Goal: Check status: Check status

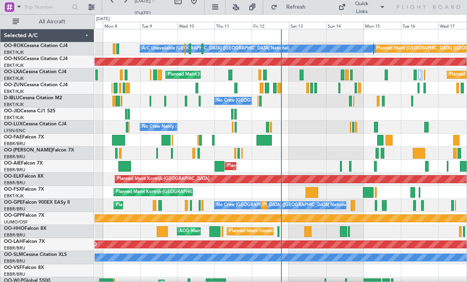
click at [375, 49] on div "A/C Unavailable [GEOGRAPHIC_DATA] ([GEOGRAPHIC_DATA] National)" at bounding box center [257, 48] width 235 height 7
click at [372, 49] on div "A/C Unavailable [GEOGRAPHIC_DATA] ([GEOGRAPHIC_DATA] National)" at bounding box center [257, 48] width 235 height 7
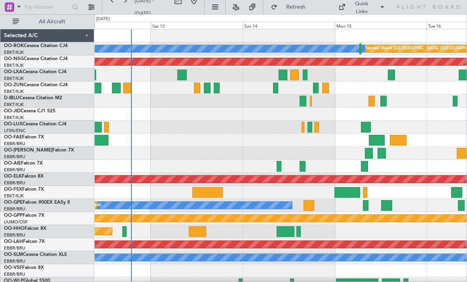
click at [383, 61] on div "Planned Maint [GEOGRAPHIC_DATA] ([GEOGRAPHIC_DATA])" at bounding box center [281, 61] width 1117 height 7
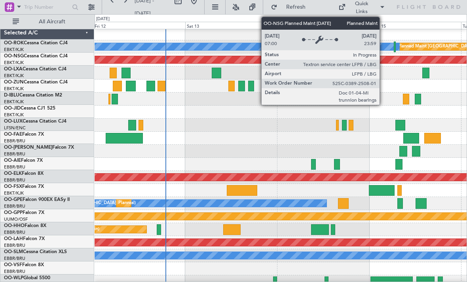
scroll to position [2, 0]
click at [395, 45] on div at bounding box center [395, 47] width 2 height 11
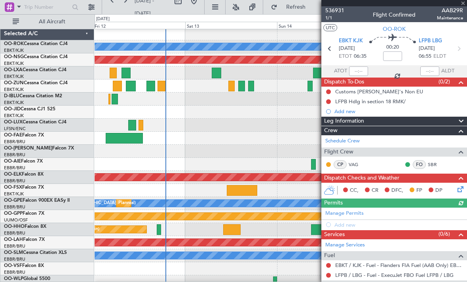
click at [465, 4] on div at bounding box center [395, 3] width 146 height 6
click at [463, 5] on span at bounding box center [464, 3] width 8 height 7
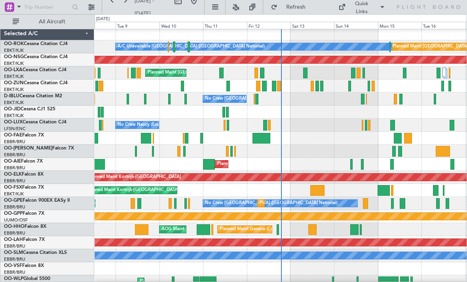
scroll to position [0, 0]
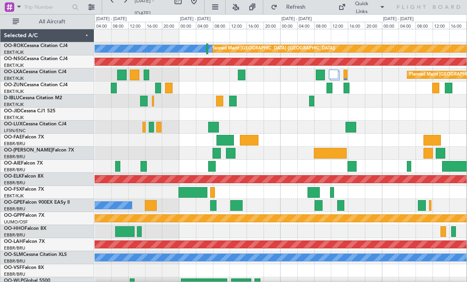
click at [355, 76] on div "Planned Maint [GEOGRAPHIC_DATA] ([GEOGRAPHIC_DATA])" at bounding box center [281, 75] width 372 height 13
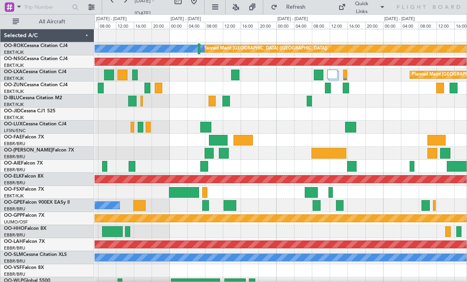
click at [332, 75] on div at bounding box center [333, 75] width 10 height 10
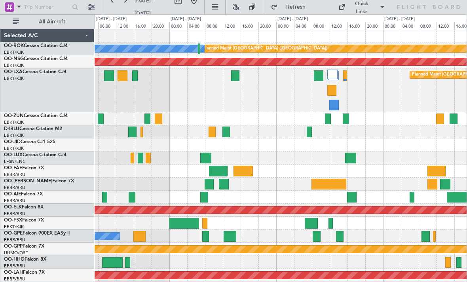
click at [336, 103] on div at bounding box center [335, 105] width 10 height 11
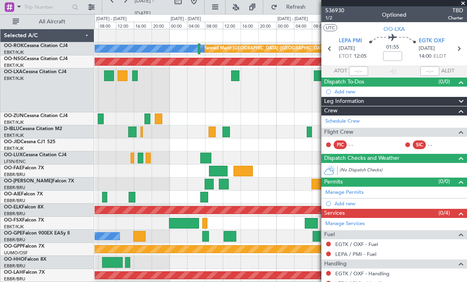
click at [465, 2] on span at bounding box center [464, 3] width 8 height 7
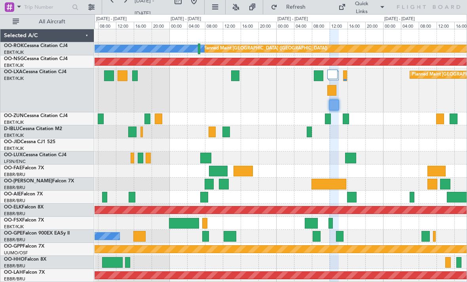
type input "0"
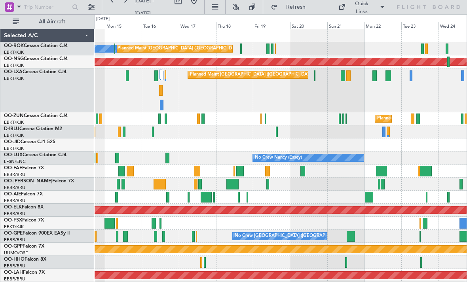
click at [240, 48] on div at bounding box center [241, 49] width 2 height 11
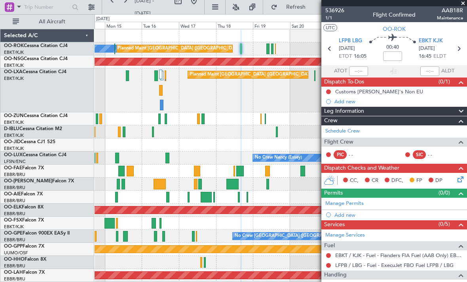
click at [466, 5] on span at bounding box center [464, 3] width 8 height 7
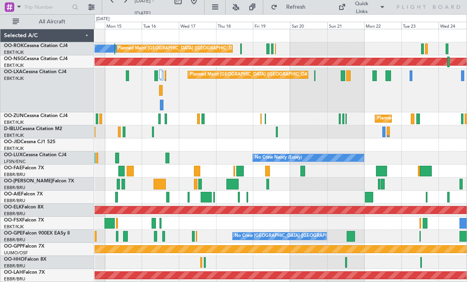
click at [316, 78] on div "Planned Maint [GEOGRAPHIC_DATA] ([GEOGRAPHIC_DATA]) Planned Maint [GEOGRAPHIC_D…" at bounding box center [281, 91] width 372 height 44
click at [315, 76] on div at bounding box center [315, 76] width 1 height 11
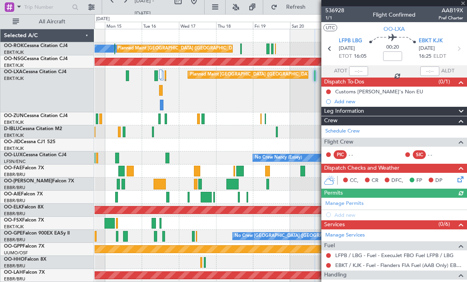
click at [463, 4] on div at bounding box center [395, 3] width 146 height 6
click at [465, 4] on span at bounding box center [464, 3] width 8 height 7
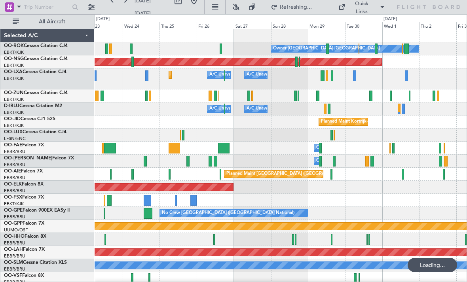
click at [329, 50] on div at bounding box center [327, 49] width 3 height 11
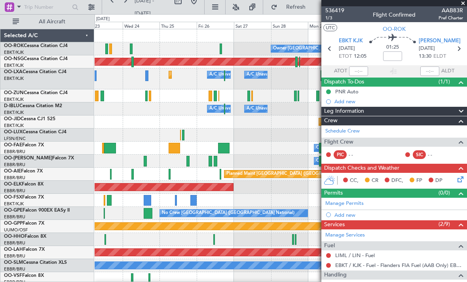
click at [463, 3] on span at bounding box center [464, 3] width 8 height 7
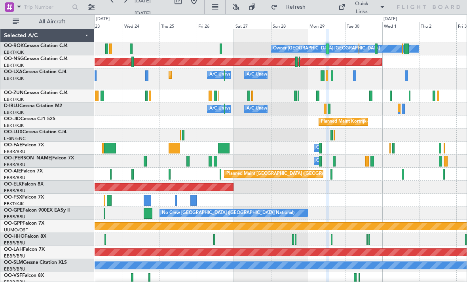
type input "0"
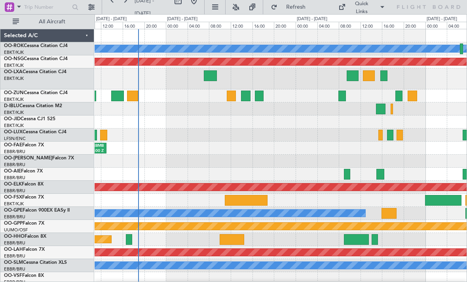
click at [263, 95] on div at bounding box center [259, 96] width 9 height 11
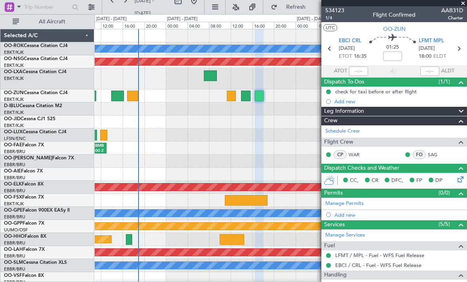
click at [464, 4] on span at bounding box center [464, 3] width 8 height 7
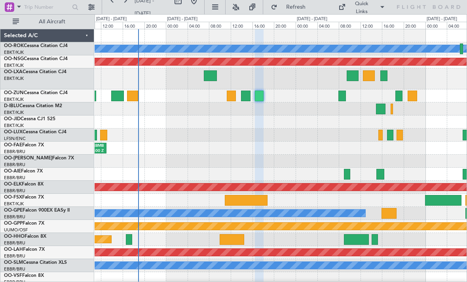
type input "0"
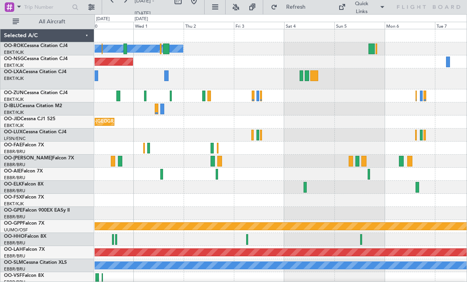
click at [317, 78] on div at bounding box center [315, 76] width 8 height 11
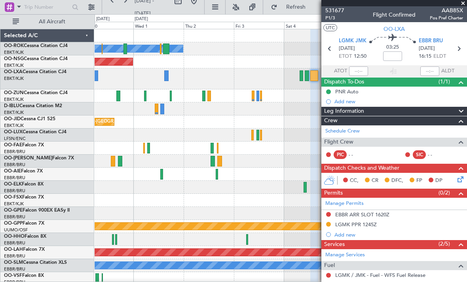
click at [463, 4] on span at bounding box center [464, 3] width 8 height 7
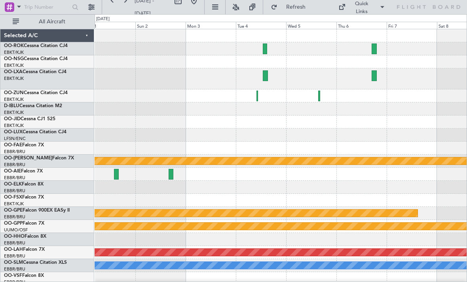
click at [265, 76] on div at bounding box center [265, 76] width 5 height 11
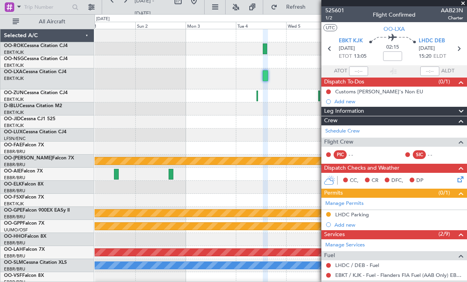
click at [465, 2] on span at bounding box center [464, 3] width 8 height 7
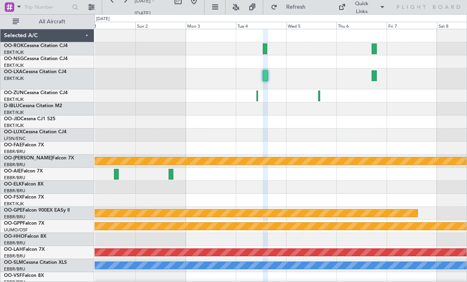
type input "0"
click at [263, 49] on div at bounding box center [265, 49] width 5 height 11
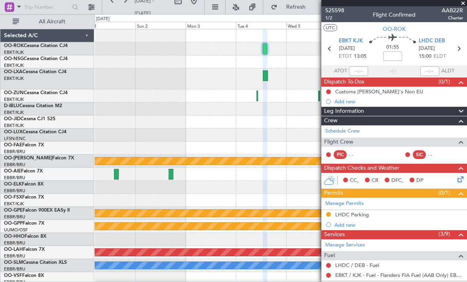
click at [466, 2] on span at bounding box center [464, 3] width 8 height 7
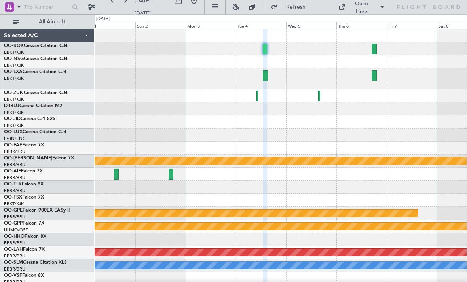
type input "0"
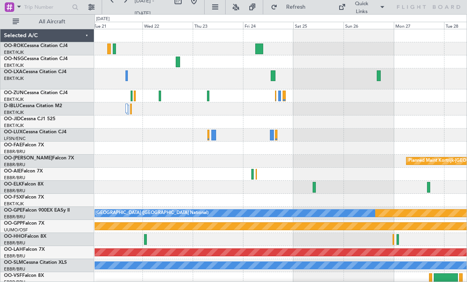
click at [271, 71] on div at bounding box center [273, 76] width 5 height 11
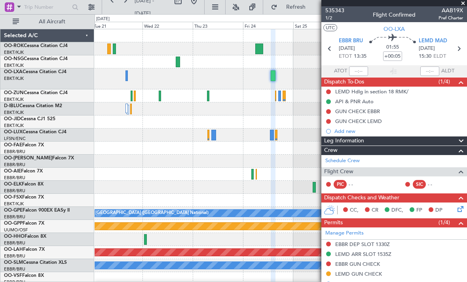
click at [465, 4] on span at bounding box center [464, 3] width 8 height 7
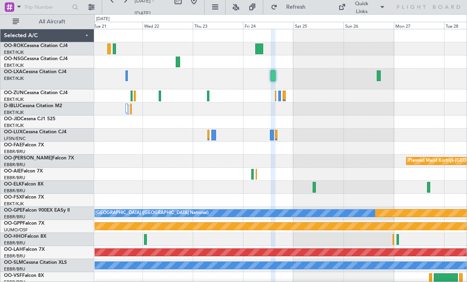
type input "0"
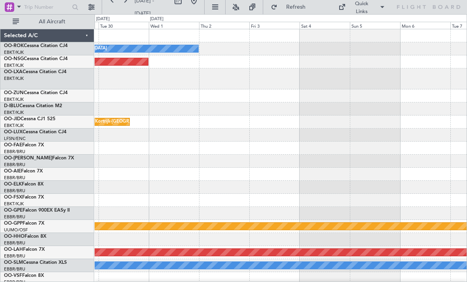
scroll to position [16, 0]
